Goal: Obtain resource: Download file/media

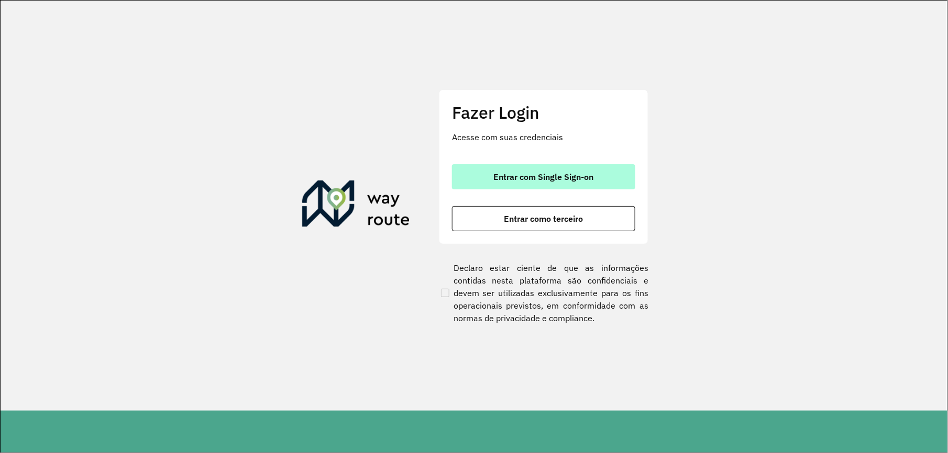
click at [473, 177] on button "Entrar com Single Sign-on" at bounding box center [543, 176] width 183 height 25
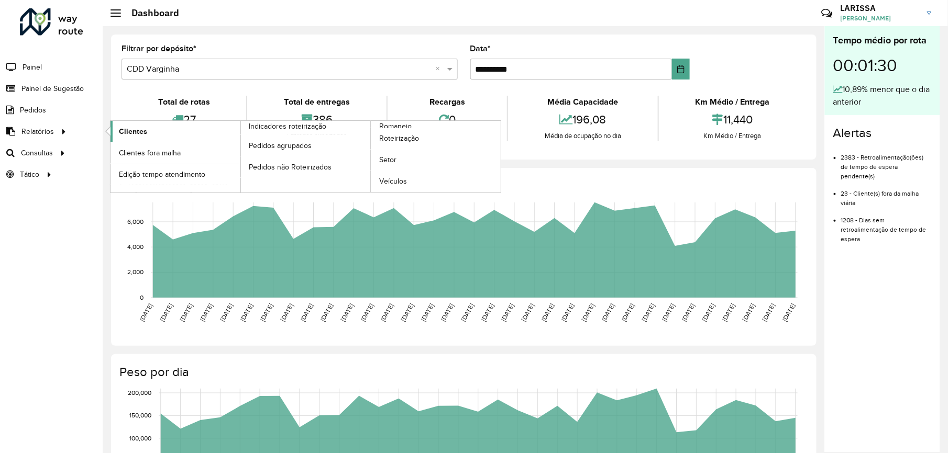
click at [135, 127] on span "Clientes" at bounding box center [133, 131] width 28 height 11
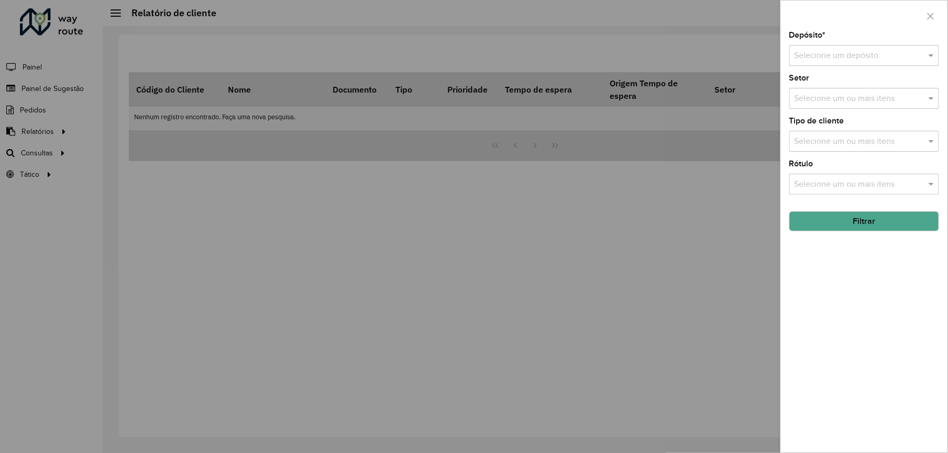
click at [870, 63] on div "Selecione um depósito" at bounding box center [864, 55] width 150 height 21
click at [857, 95] on div "CDD Varginha" at bounding box center [864, 104] width 148 height 18
click at [851, 224] on button "Filtrar" at bounding box center [864, 222] width 150 height 20
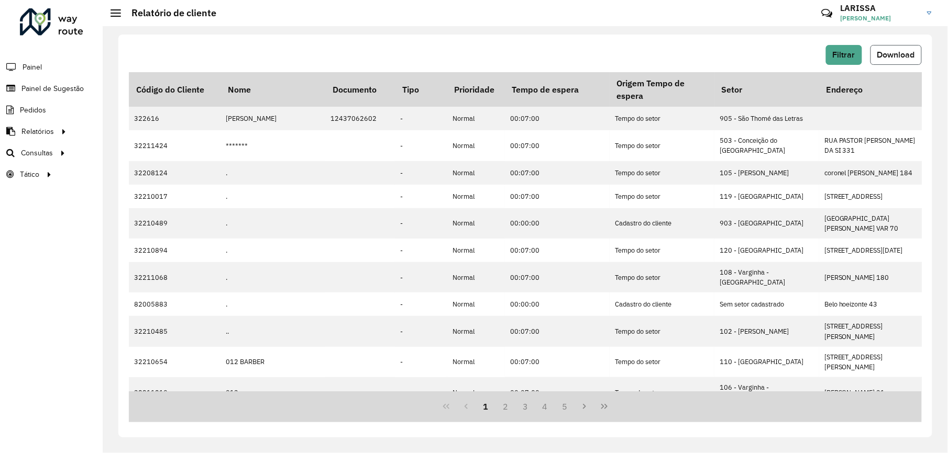
click at [915, 60] on button "Download" at bounding box center [895, 55] width 51 height 20
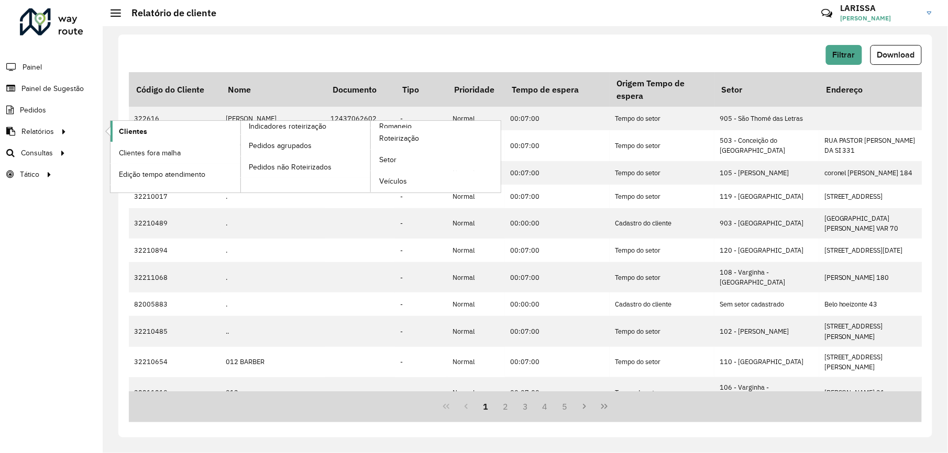
click at [116, 128] on link "Clientes" at bounding box center [175, 131] width 130 height 21
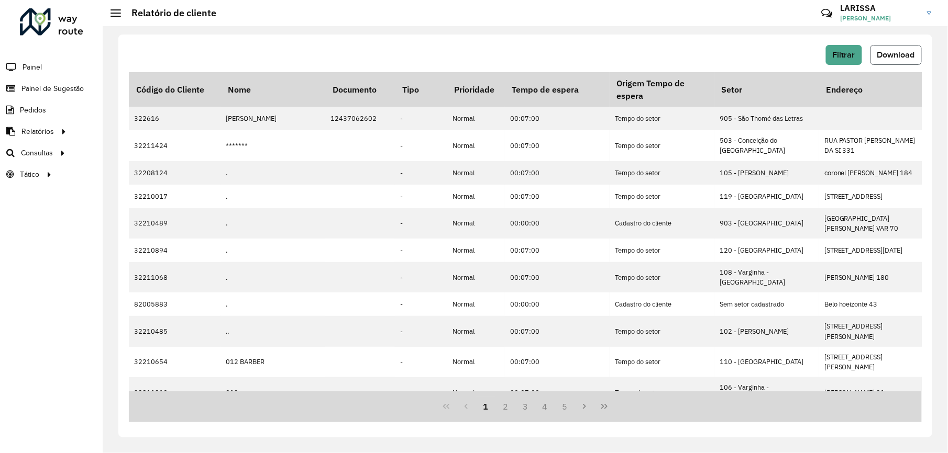
click at [884, 59] on span "Download" at bounding box center [896, 54] width 38 height 9
